Goal: Book appointment/travel/reservation

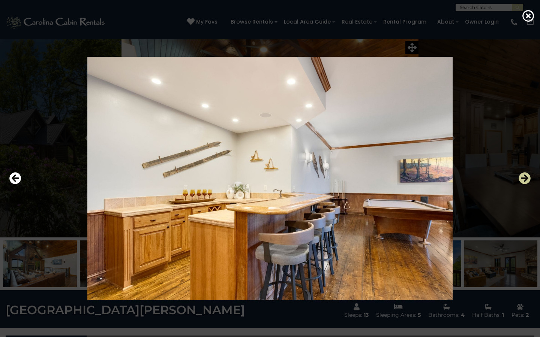
click at [526, 178] on icon "Next" at bounding box center [524, 178] width 12 height 12
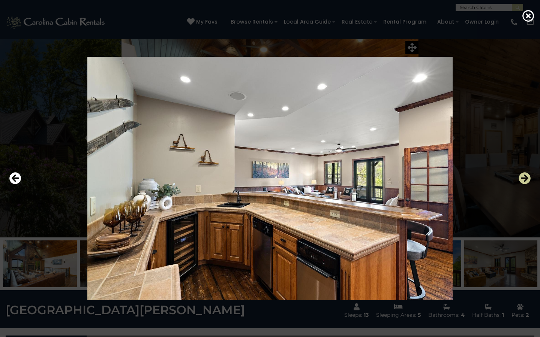
click at [526, 178] on icon "Next" at bounding box center [524, 178] width 12 height 12
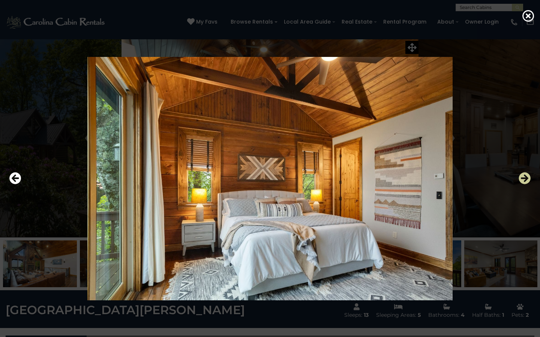
click at [526, 178] on icon "Next" at bounding box center [524, 178] width 12 height 12
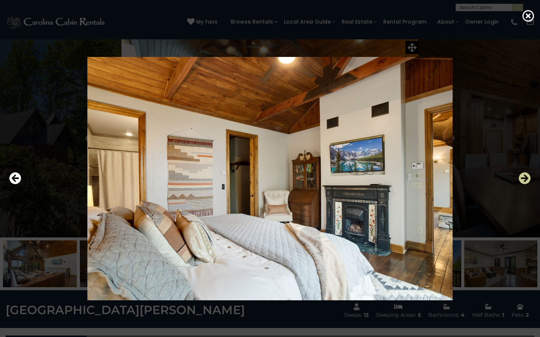
click at [526, 178] on icon "Next" at bounding box center [524, 178] width 12 height 12
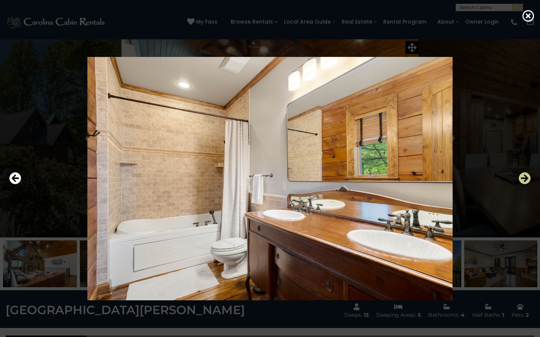
click at [526, 178] on icon "Next" at bounding box center [524, 178] width 12 height 12
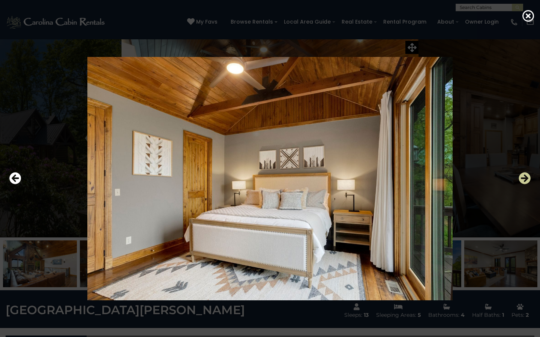
click at [526, 178] on icon "Next" at bounding box center [524, 178] width 12 height 12
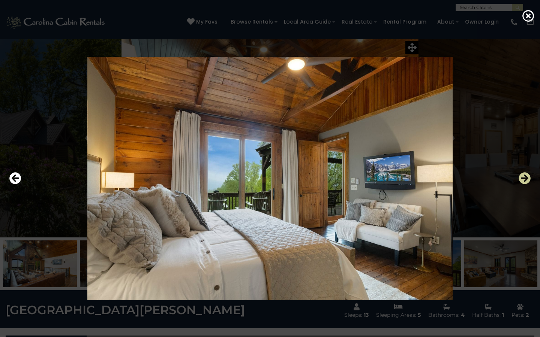
click at [526, 178] on icon "Next" at bounding box center [524, 178] width 12 height 12
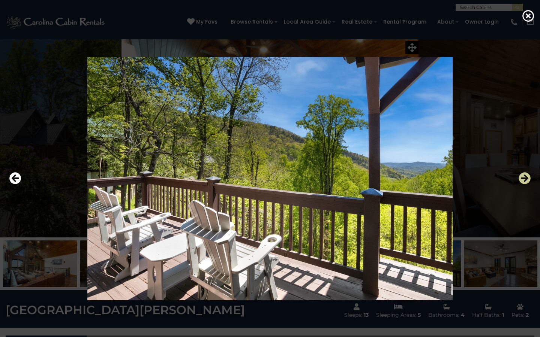
click at [526, 178] on icon "Next" at bounding box center [524, 178] width 12 height 12
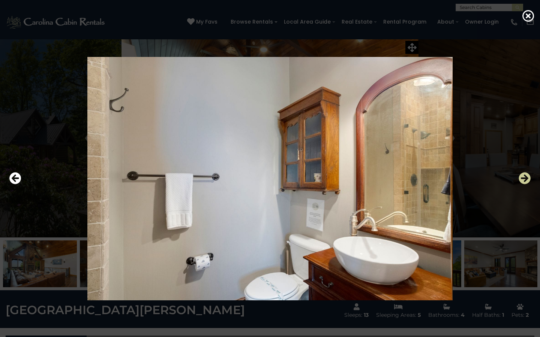
click at [526, 178] on icon "Next" at bounding box center [524, 178] width 12 height 12
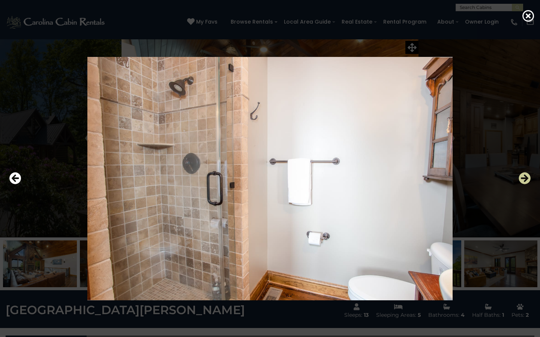
click at [526, 178] on icon "Next" at bounding box center [524, 178] width 12 height 12
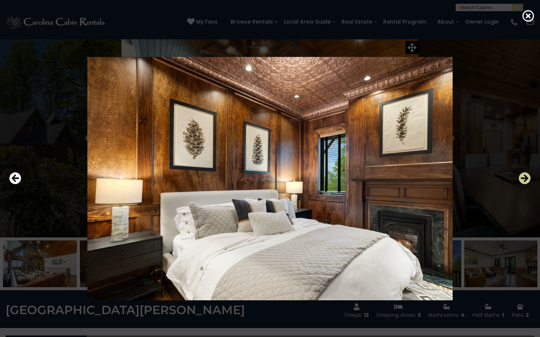
click at [526, 178] on icon "Next" at bounding box center [524, 178] width 12 height 12
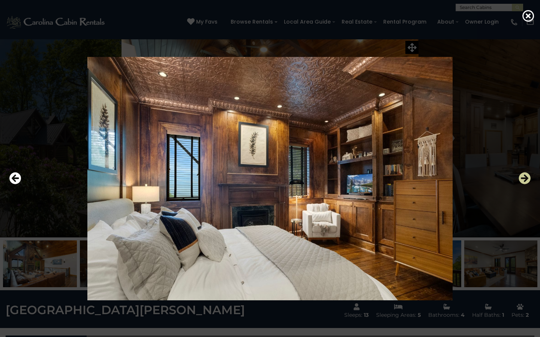
click at [526, 178] on icon "Next" at bounding box center [524, 178] width 12 height 12
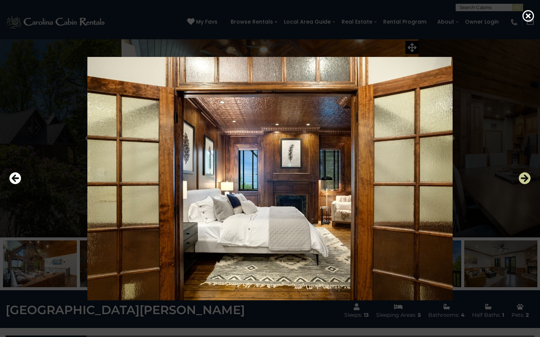
click at [526, 178] on icon "Next" at bounding box center [524, 178] width 12 height 12
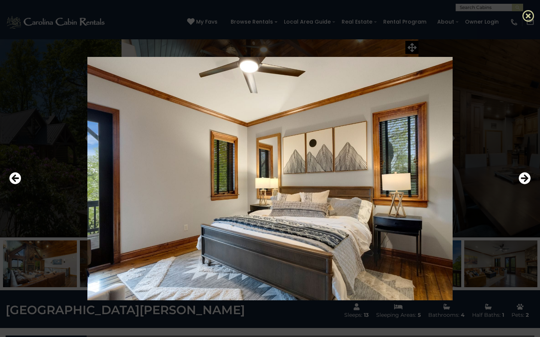
click at [529, 16] on icon at bounding box center [528, 16] width 12 height 12
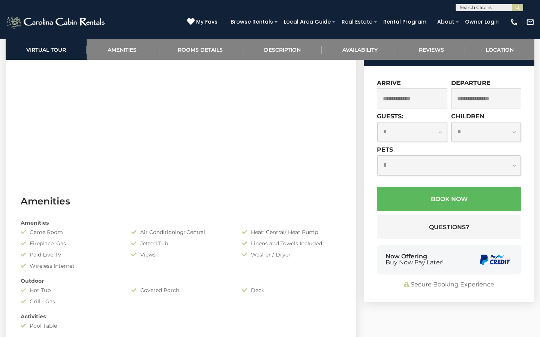
scroll to position [405, 0]
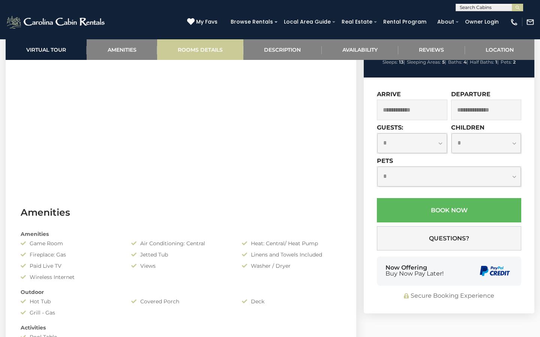
click at [214, 53] on link "Rooms Details" at bounding box center [200, 49] width 86 height 21
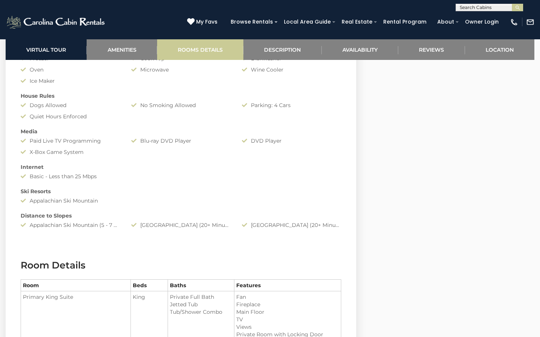
scroll to position [911, 0]
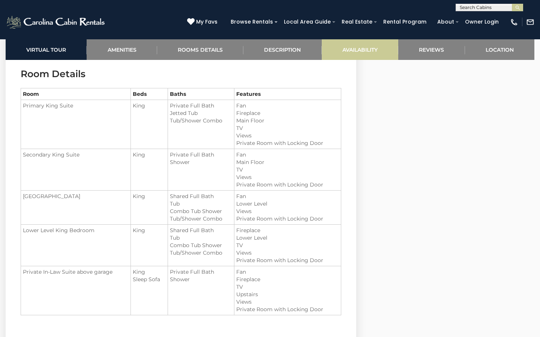
click at [362, 47] on link "Availability" at bounding box center [360, 49] width 76 height 21
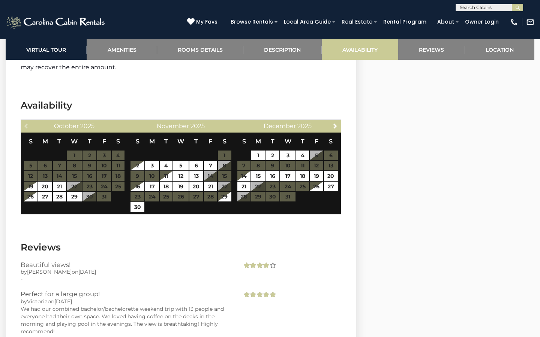
scroll to position [2174, 0]
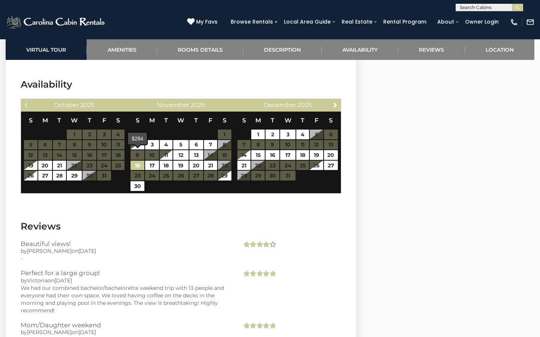
click at [138, 161] on link "16" at bounding box center [137, 166] width 14 height 10
type input "**********"
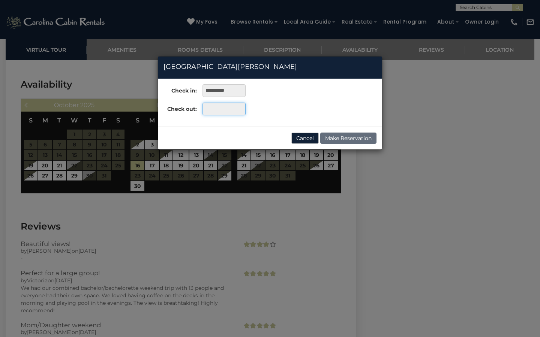
click at [222, 108] on input "text" at bounding box center [223, 109] width 43 height 13
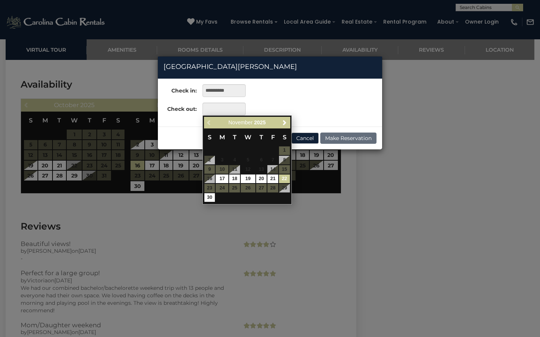
click at [285, 176] on link "22" at bounding box center [284, 179] width 11 height 9
type input "**********"
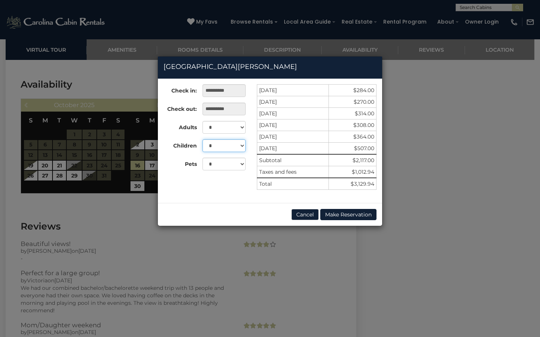
select select "*"
click at [287, 249] on div "**********" at bounding box center [270, 168] width 540 height 337
click at [75, 198] on div "**********" at bounding box center [270, 168] width 540 height 337
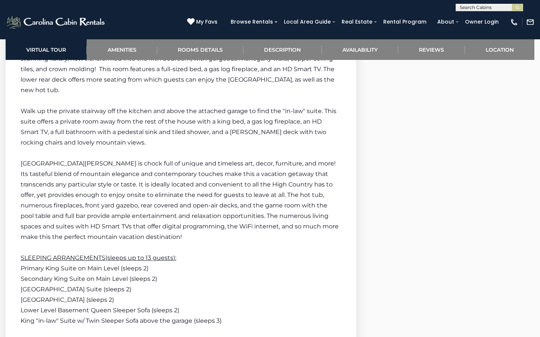
scroll to position [1710, 0]
click at [496, 51] on link "Location" at bounding box center [499, 49] width 69 height 21
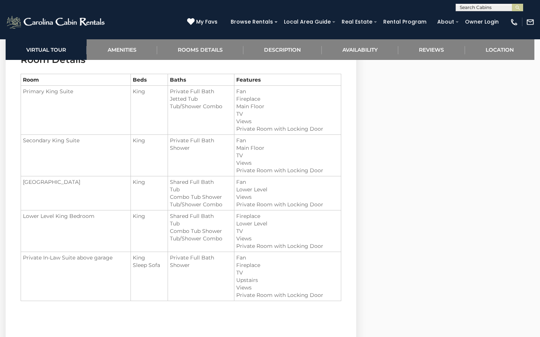
scroll to position [925, 0]
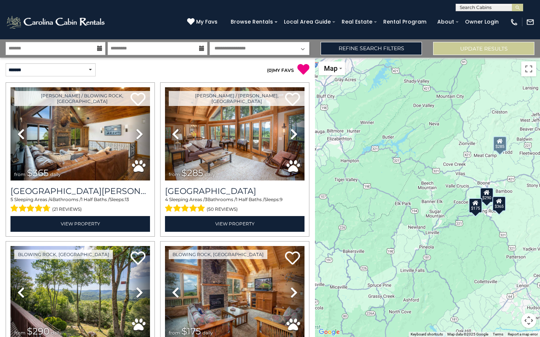
select select "*"
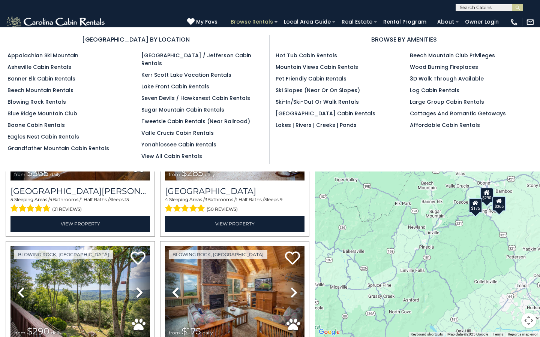
click at [263, 22] on link "Browse Rentals" at bounding box center [252, 22] width 50 height 12
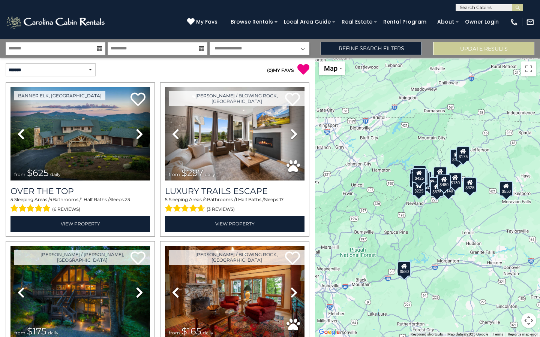
click at [472, 9] on input "text" at bounding box center [489, 8] width 66 height 7
type input "********"
click at [491, 24] on li "No results match thebear" at bounding box center [489, 20] width 67 height 13
click at [518, 7] on img "submit" at bounding box center [518, 8] width 6 height 6
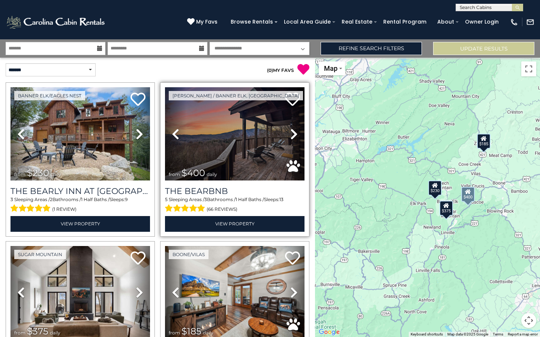
click at [249, 149] on img at bounding box center [234, 133] width 139 height 93
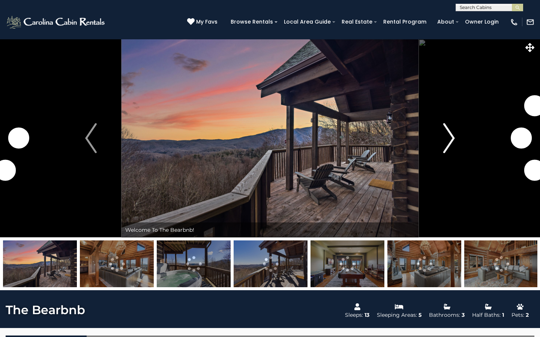
click at [448, 144] on img "Next" at bounding box center [448, 138] width 11 height 30
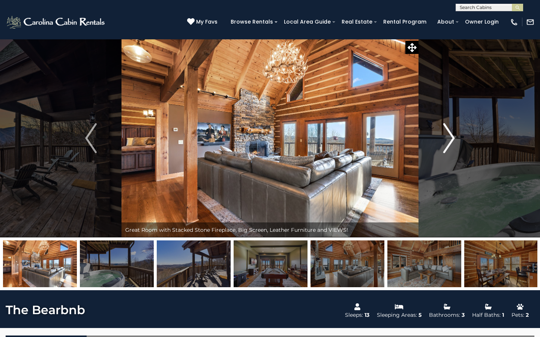
click at [448, 144] on img "Next" at bounding box center [448, 138] width 11 height 30
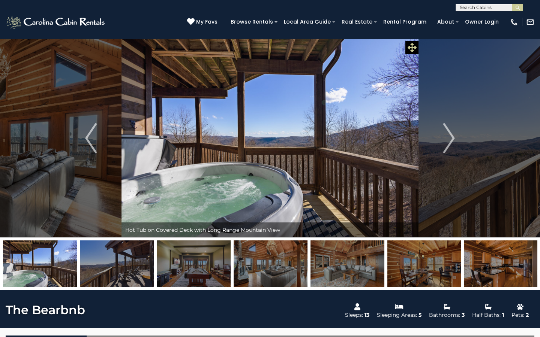
click at [414, 46] on icon at bounding box center [412, 47] width 9 height 9
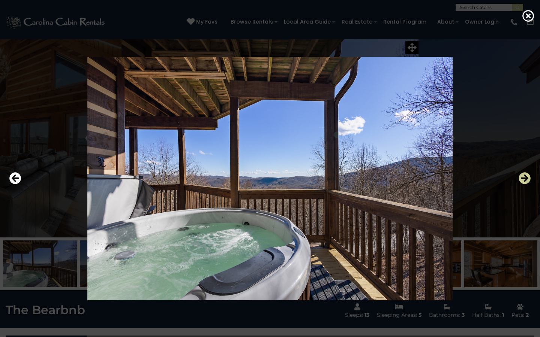
click at [524, 179] on icon "Next" at bounding box center [524, 178] width 12 height 12
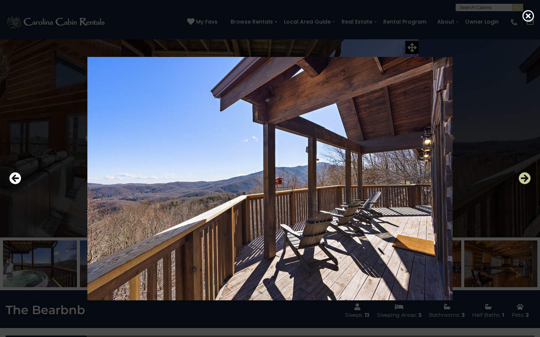
click at [524, 179] on icon "Next" at bounding box center [524, 178] width 12 height 12
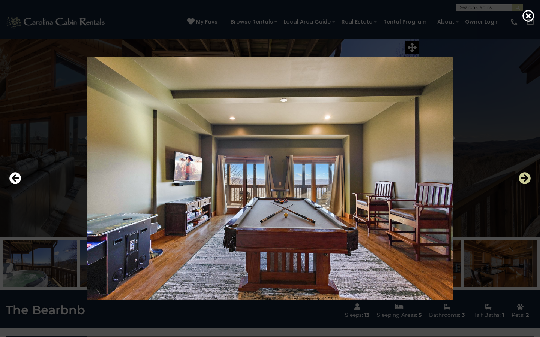
click at [524, 179] on icon "Next" at bounding box center [524, 178] width 12 height 12
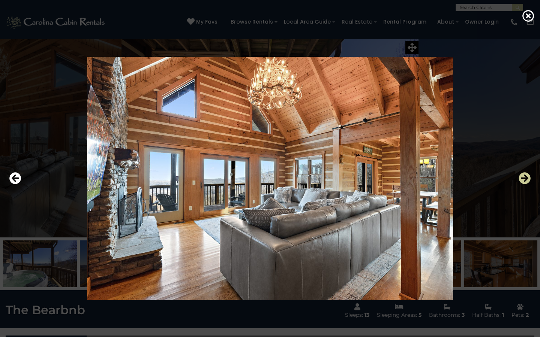
click at [524, 179] on icon "Next" at bounding box center [524, 178] width 12 height 12
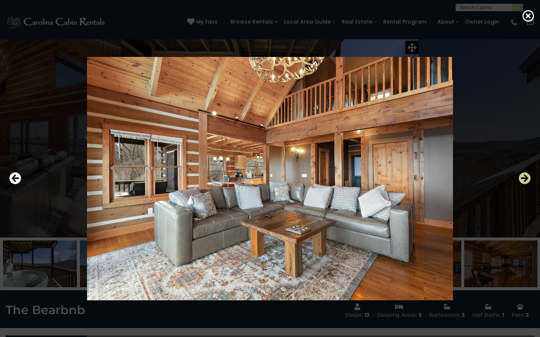
click at [524, 179] on icon "Next" at bounding box center [524, 178] width 12 height 12
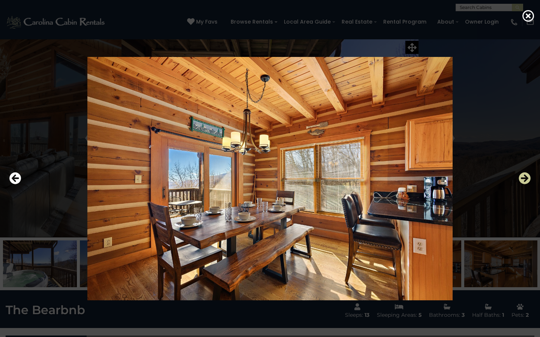
click at [524, 179] on icon "Next" at bounding box center [524, 178] width 12 height 12
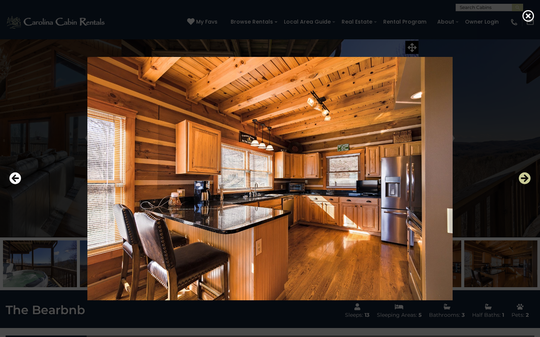
click at [524, 179] on icon "Next" at bounding box center [524, 178] width 12 height 12
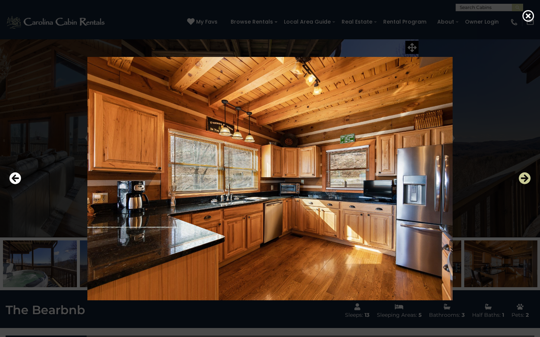
click at [524, 179] on icon "Next" at bounding box center [524, 178] width 12 height 12
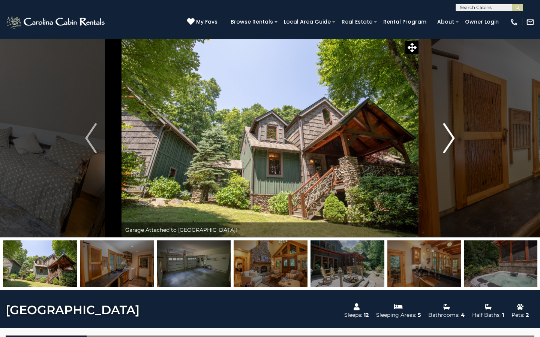
click at [453, 129] on img "Next" at bounding box center [448, 138] width 11 height 30
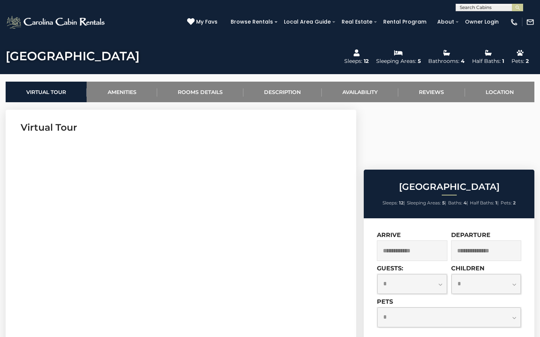
scroll to position [255, 0]
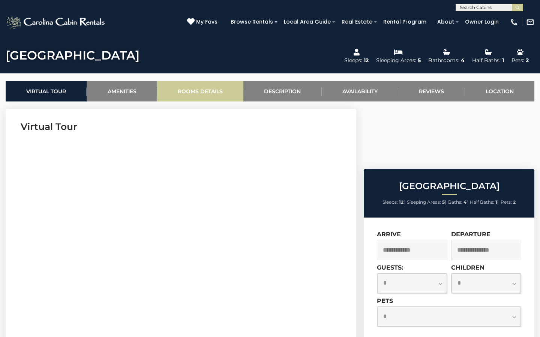
click at [205, 93] on link "Rooms Details" at bounding box center [200, 91] width 86 height 21
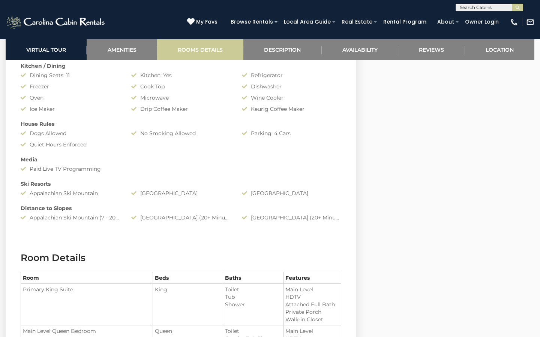
scroll to position [891, 0]
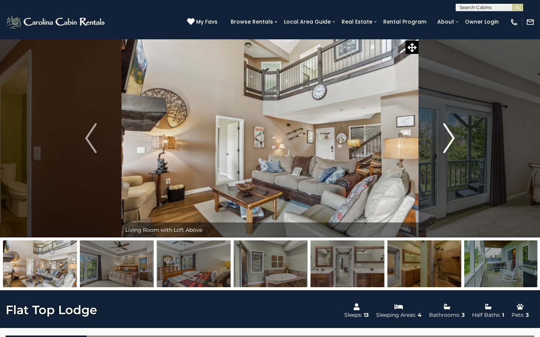
click at [453, 142] on img "Next" at bounding box center [448, 138] width 11 height 30
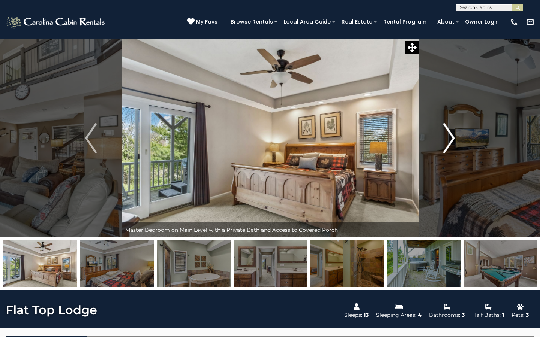
click at [453, 142] on img "Next" at bounding box center [448, 138] width 11 height 30
